Goal: Task Accomplishment & Management: Complete application form

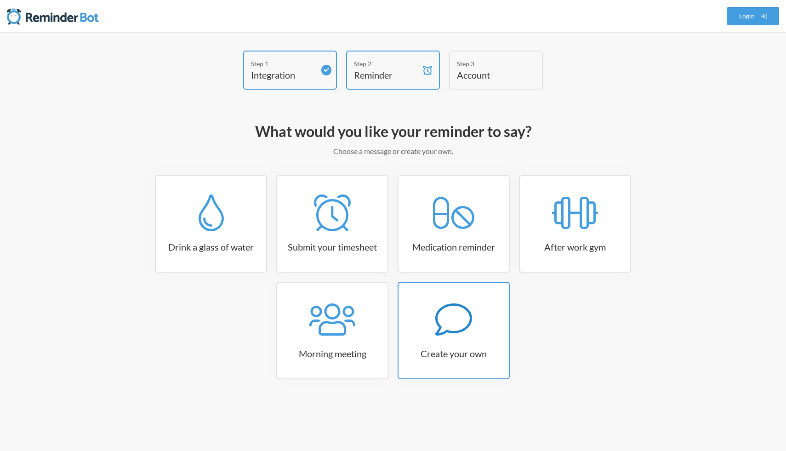
click at [419, 303] on div at bounding box center [453, 319] width 110 height 37
select select "07:30:00"
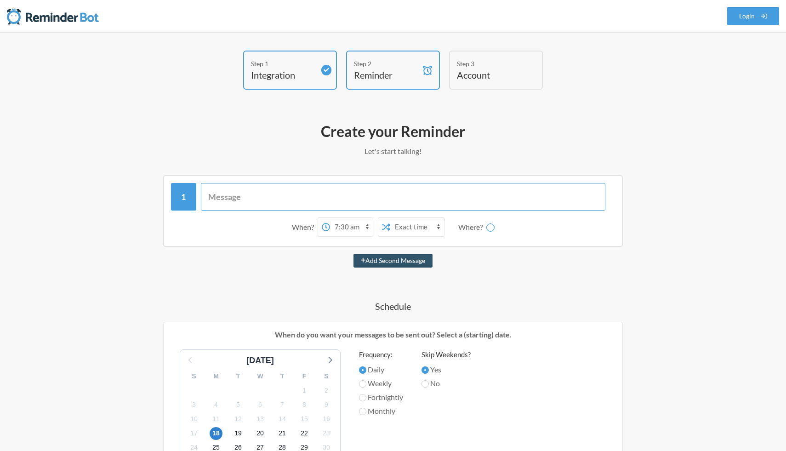
click at [419, 202] on input "text" at bounding box center [403, 197] width 405 height 28
type input "Remind Hasib Bhai about Besitos EPC update"
click at [329, 228] on select "12:00 am 12:15 am 12:30 am 12:45 am 1:00 am 1:15 am 1:30 am 1:45 am 2:00 am 2:1…" at bounding box center [315, 227] width 43 height 18
click at [294, 218] on select "12:00 am 12:15 am 12:30 am 12:45 am 1:00 am 1:15 am 1:30 am 1:45 am 2:00 am 2:1…" at bounding box center [315, 227] width 43 height 18
click at [384, 230] on select "Exact time Random time" at bounding box center [381, 227] width 54 height 18
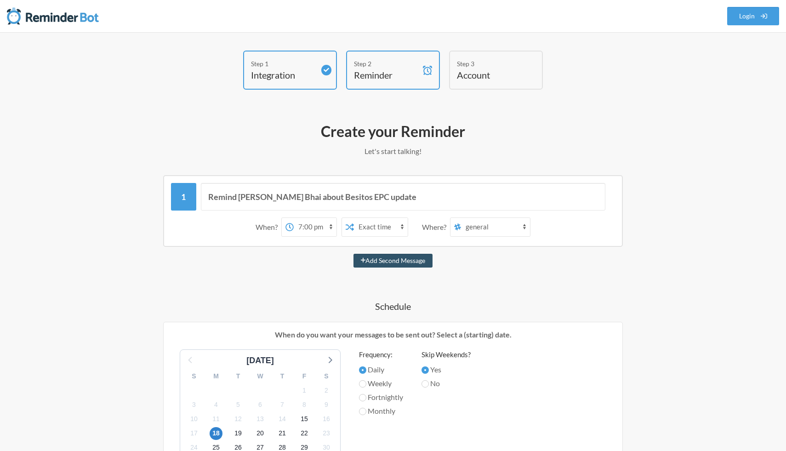
click at [313, 232] on select "12:00 am 12:15 am 12:30 am 12:45 am 1:00 am 1:15 am 1:30 am 1:45 am 2:00 am 2:1…" at bounding box center [315, 227] width 43 height 18
select select "19:15:00"
click at [294, 218] on select "12:00 am 12:15 am 12:30 am 12:45 am 1:00 am 1:15 am 1:30 am 1:45 am 2:00 am 2:1…" at bounding box center [315, 227] width 43 height 18
click at [480, 229] on select "general prod-reporting bitbucket-channel biz-dev website-design-development fun…" at bounding box center [495, 227] width 69 height 18
select select "C07SA142CMC"
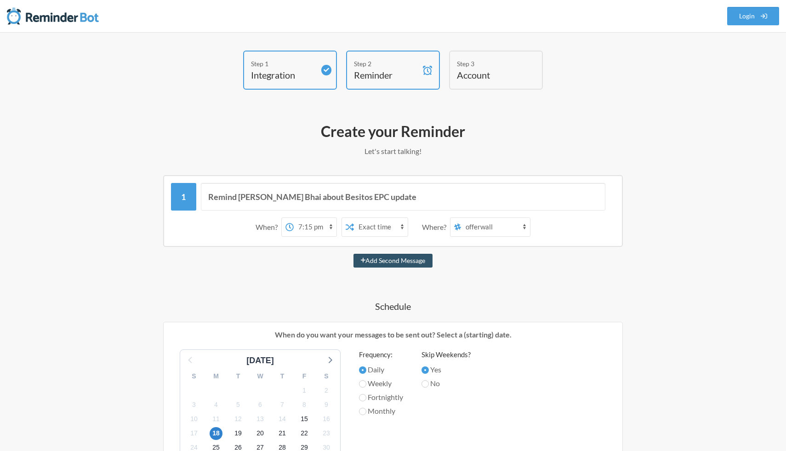
click at [461, 218] on select "general prod-reporting bitbucket-channel biz-dev website-design-development fun…" at bounding box center [495, 227] width 69 height 18
click at [282, 201] on input "Remind Hasib Bhai about Besitos EPC update" at bounding box center [403, 197] width 405 height 28
click at [298, 197] on input "Remind Hasib Bhai bout Besitos EPC update" at bounding box center [403, 197] width 405 height 28
click at [237, 195] on input "Besitos EPC update" at bounding box center [403, 197] width 405 height 28
click at [264, 194] on input "EPC update" at bounding box center [403, 197] width 405 height 28
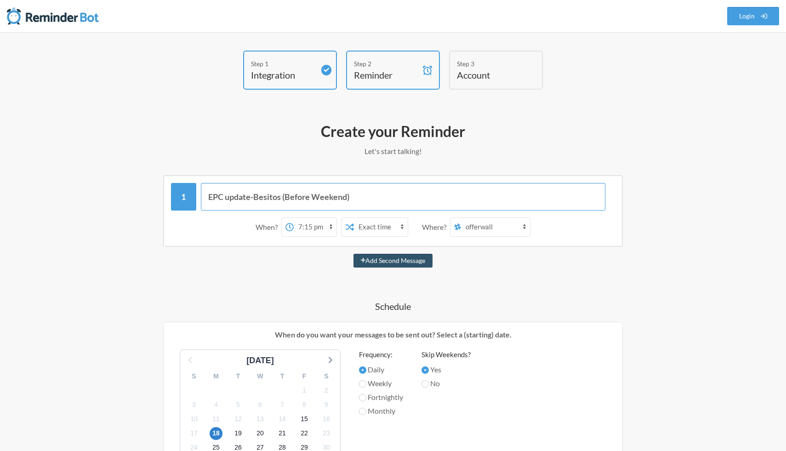
type input "EPC update-Besitos (Before Weekend)"
click at [493, 73] on h4 "Account" at bounding box center [489, 74] width 64 height 13
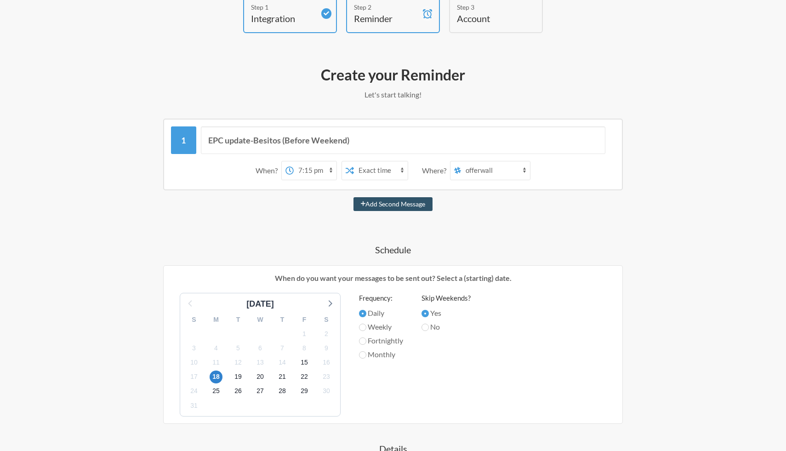
scroll to position [63, 0]
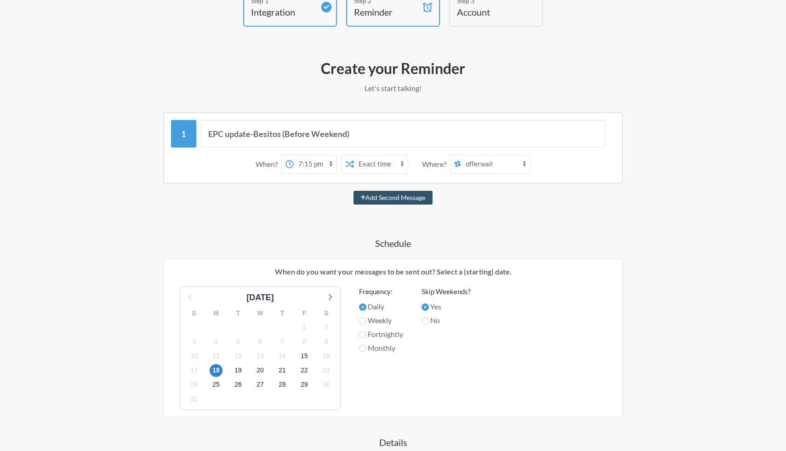
click at [382, 319] on label "Weekly" at bounding box center [381, 320] width 44 height 11
click at [366, 319] on input "Weekly" at bounding box center [362, 320] width 7 height 7
radio input "true"
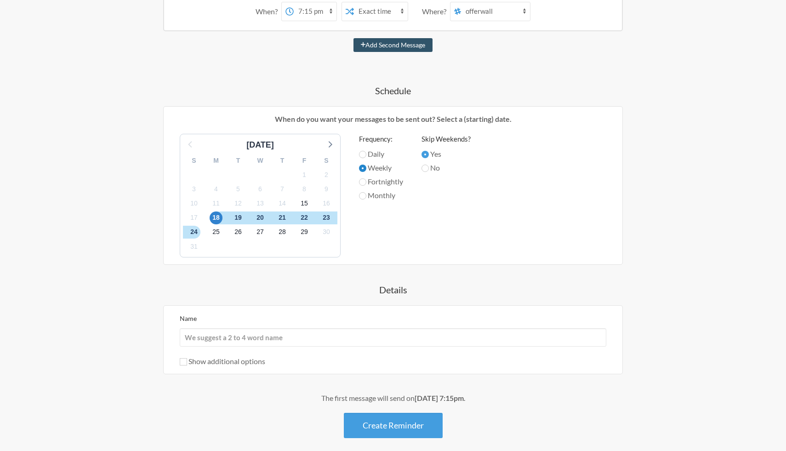
scroll to position [239, 0]
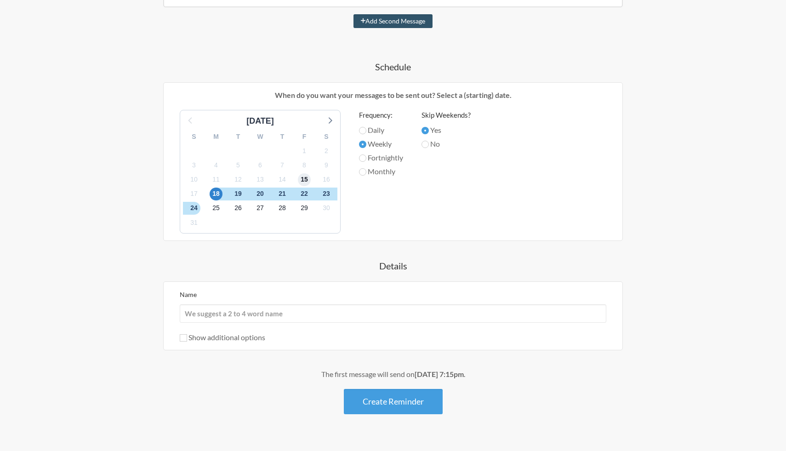
click at [309, 182] on span "15" at bounding box center [304, 179] width 13 height 13
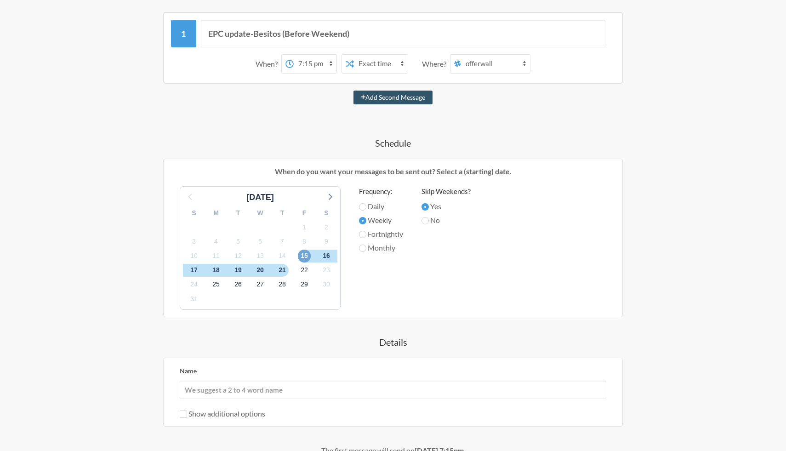
scroll to position [257, 0]
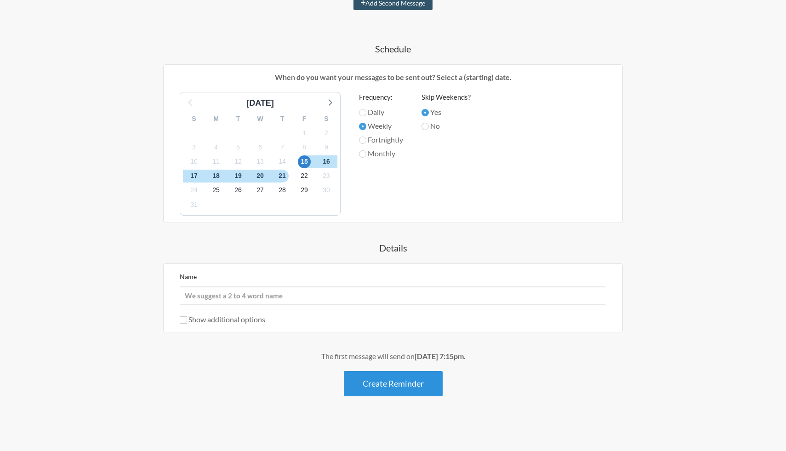
click at [403, 388] on button "Create Reminder" at bounding box center [393, 383] width 99 height 25
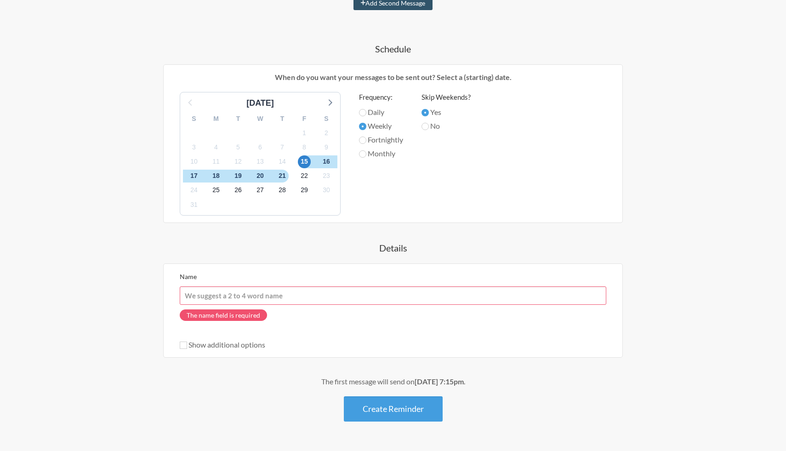
click at [383, 299] on input "Name" at bounding box center [393, 295] width 426 height 18
type input "Nusrat [DEMOGRAPHIC_DATA]"
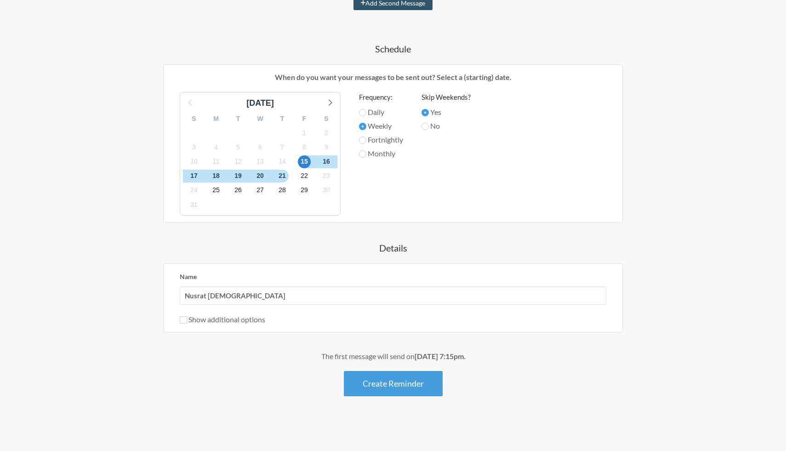
click at [238, 319] on label "Show additional options" at bounding box center [222, 319] width 85 height 9
click at [187, 319] on input "Show additional options" at bounding box center [183, 319] width 7 height 7
checkbox input "true"
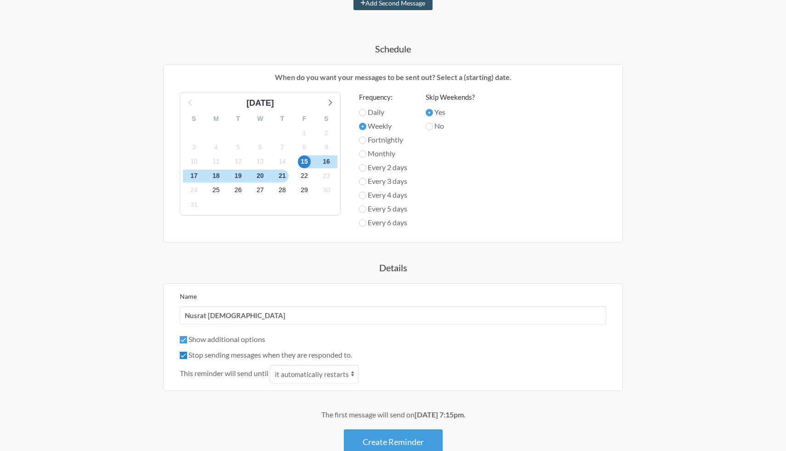
click at [181, 356] on input "Stop sending messages when they are responded to." at bounding box center [183, 354] width 7 height 7
click at [328, 376] on select "it automatically restarts it is replied to" at bounding box center [314, 374] width 89 height 18
click at [319, 353] on label "Stop sending messages when they are responded to." at bounding box center [266, 354] width 172 height 9
click at [187, 353] on input "Stop sending messages when they are responded to." at bounding box center [183, 354] width 7 height 7
checkbox input "true"
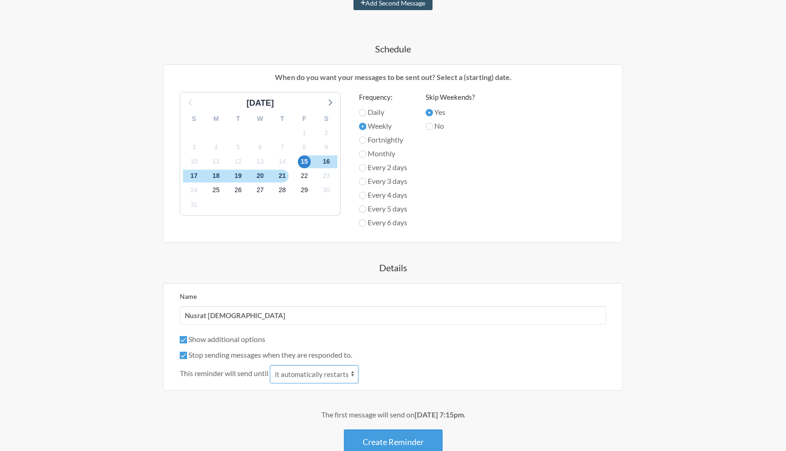
click at [318, 372] on select "it automatically restarts it is replied to" at bounding box center [314, 374] width 89 height 18
select select "1"
click at [271, 365] on select "it automatically restarts it is replied to" at bounding box center [314, 374] width 89 height 18
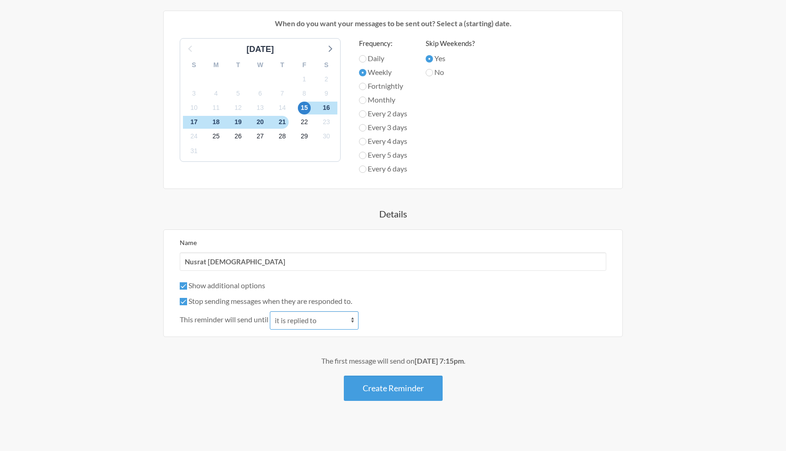
scroll to position [316, 0]
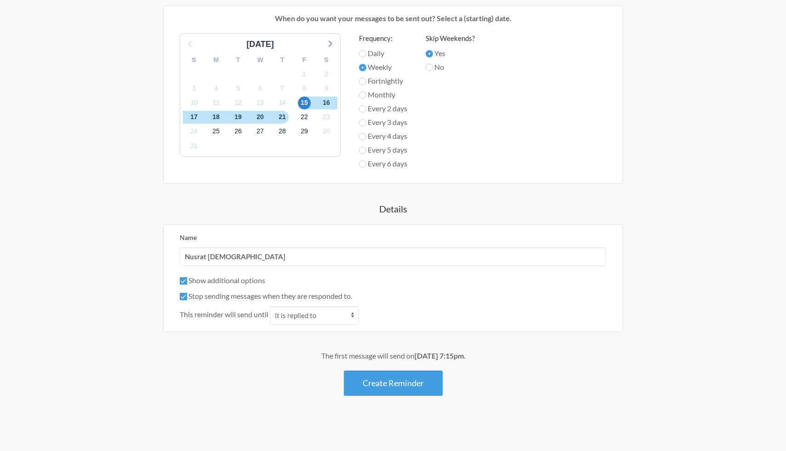
click at [323, 298] on label "Stop sending messages when they are responded to." at bounding box center [266, 295] width 172 height 9
click at [187, 298] on input "Stop sending messages when they are responded to." at bounding box center [183, 296] width 7 height 7
click at [323, 295] on label "Stop sending messages when they are responded to." at bounding box center [266, 295] width 172 height 9
click at [187, 295] on input "Stop sending messages when they are responded to." at bounding box center [183, 296] width 7 height 7
checkbox input "true"
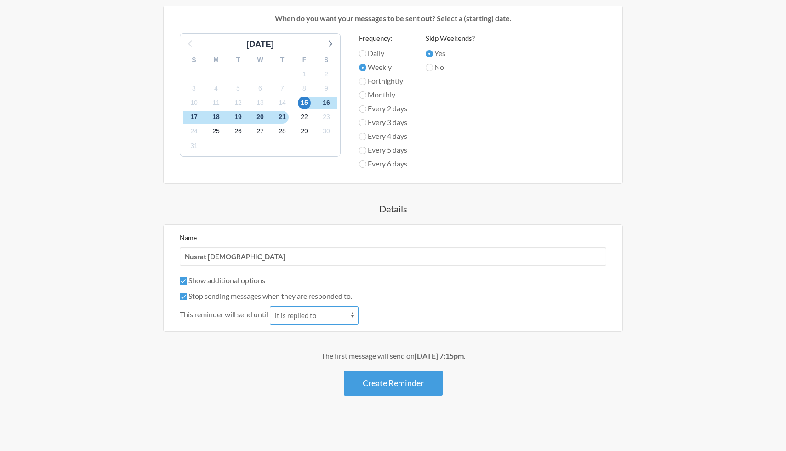
click at [320, 313] on select "it automatically restarts it is replied to" at bounding box center [314, 315] width 89 height 18
click at [271, 306] on select "it automatically restarts it is replied to" at bounding box center [314, 315] width 89 height 18
click at [372, 384] on button "Create Reminder" at bounding box center [393, 382] width 99 height 25
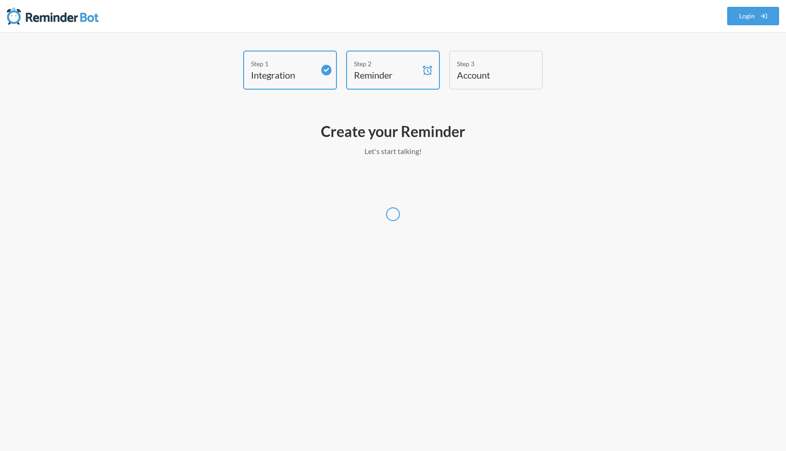
select select "Asia/Dhaka"
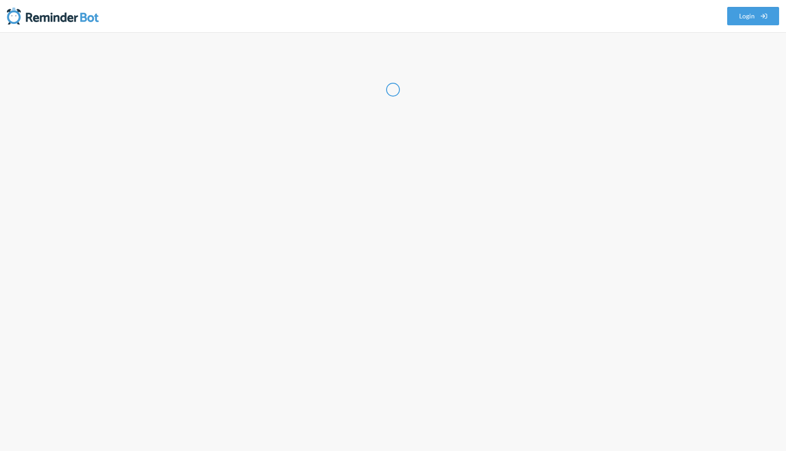
select select "BD"
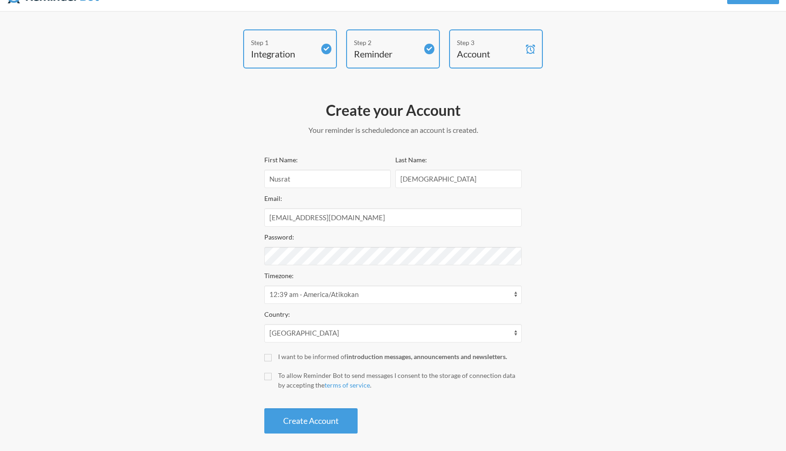
scroll to position [26, 0]
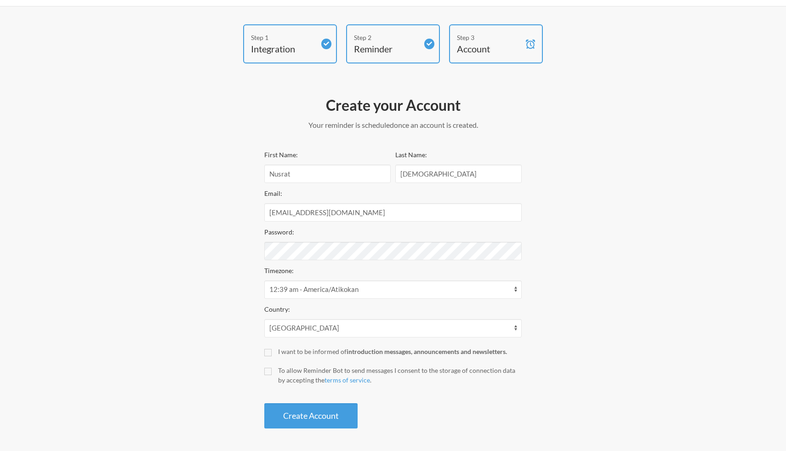
click at [290, 353] on div "I want to be informed of introduction messages, announcements and newsletters." at bounding box center [400, 351] width 244 height 10
click at [272, 353] on input "I want to be informed of introduction messages, announcements and newsletters." at bounding box center [267, 352] width 7 height 7
checkbox input "true"
click at [268, 373] on input "To allow Reminder Bot to send messages I consent to the storage of connection d…" at bounding box center [267, 371] width 7 height 7
checkbox input "true"
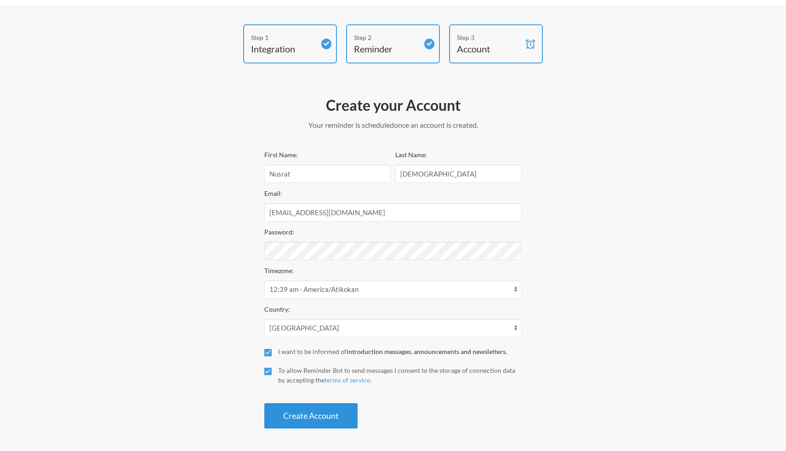
click at [299, 410] on button "Create Account" at bounding box center [310, 415] width 93 height 25
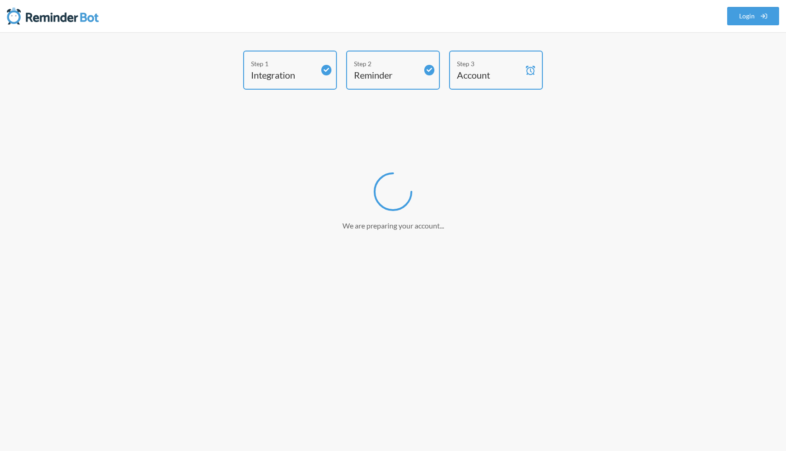
scroll to position [0, 0]
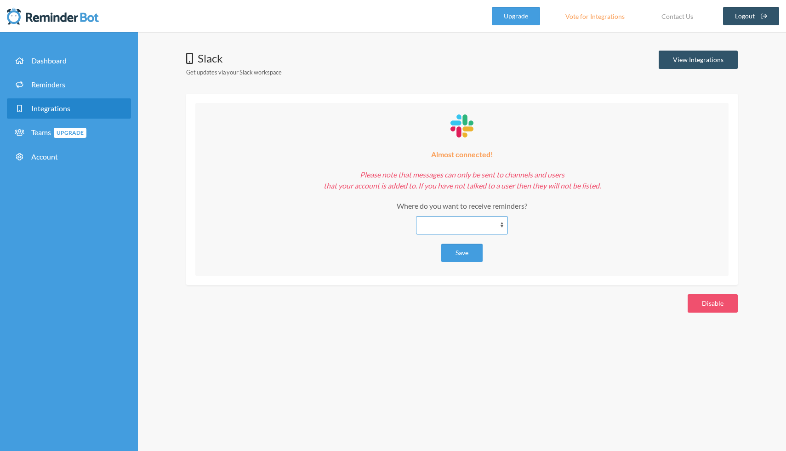
click at [476, 228] on select "**********" at bounding box center [462, 225] width 92 height 18
click at [473, 231] on select "**********" at bounding box center [462, 225] width 92 height 18
select select "**********"
click at [416, 216] on select "**********" at bounding box center [462, 225] width 92 height 18
click at [471, 258] on button "Save" at bounding box center [461, 253] width 41 height 18
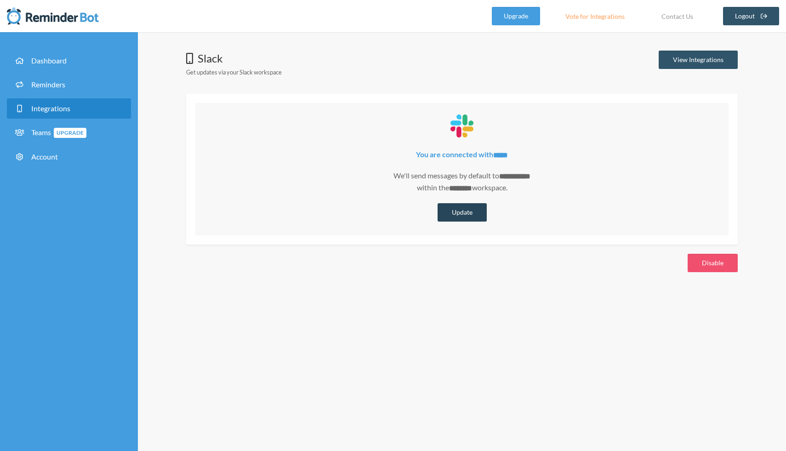
click at [463, 203] on button "Update" at bounding box center [461, 212] width 49 height 18
select select "**********"
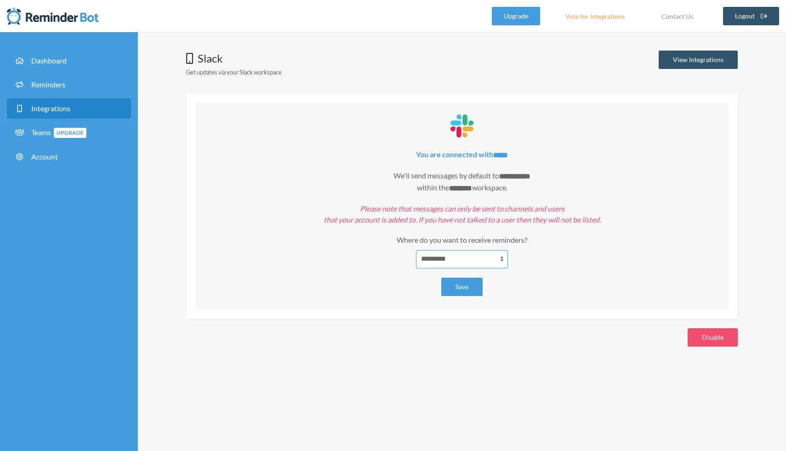
click at [492, 254] on select "**********" at bounding box center [462, 259] width 92 height 18
click at [464, 285] on button "Save" at bounding box center [461, 287] width 41 height 18
